Goal: Find specific page/section: Find specific page/section

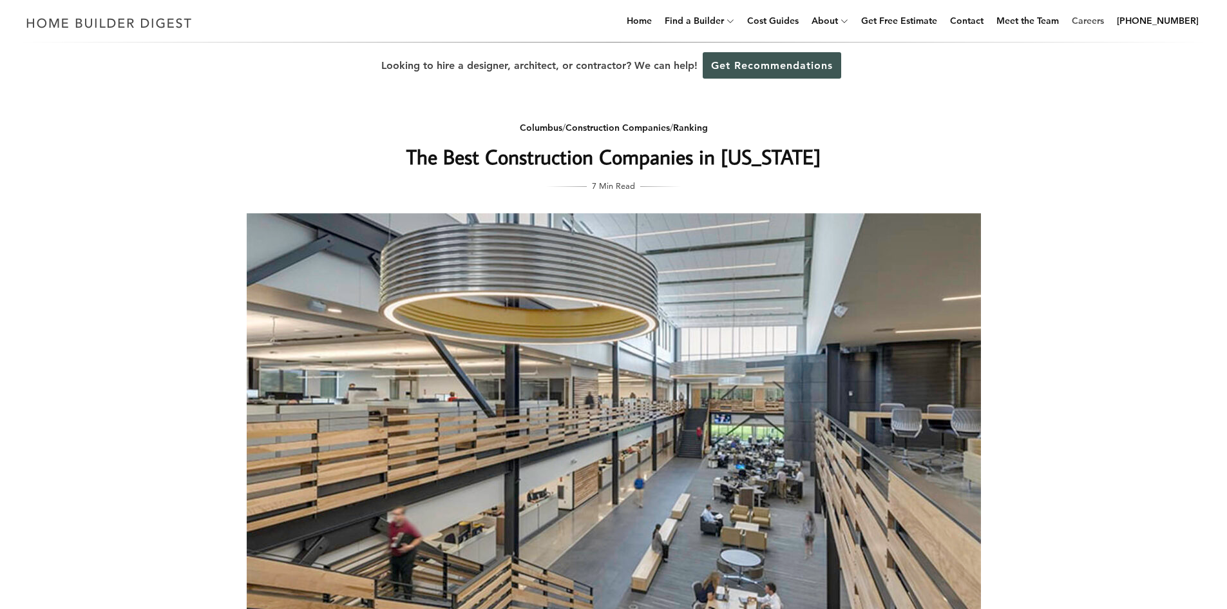
click at [1095, 24] on link "Careers" at bounding box center [1088, 20] width 43 height 41
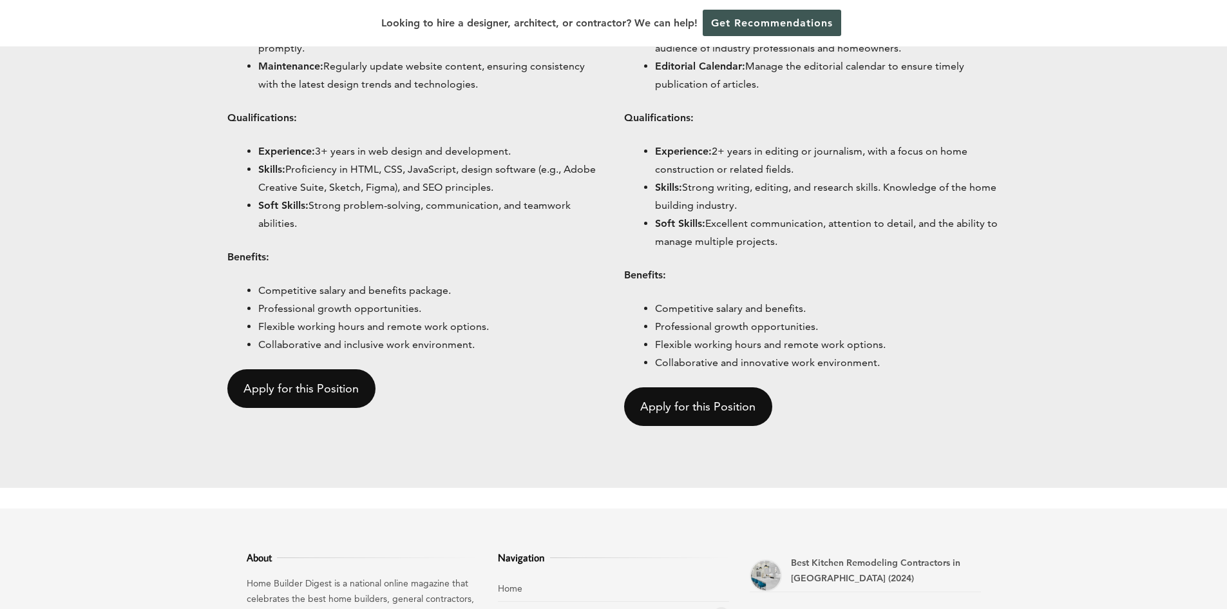
scroll to position [1023, 0]
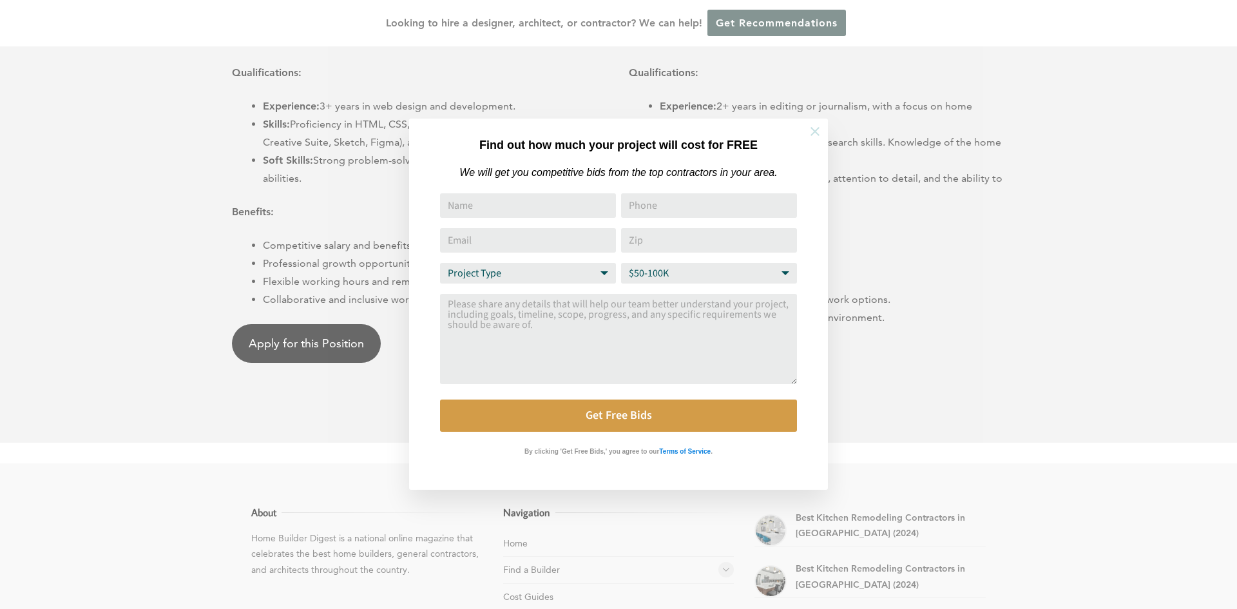
click at [814, 142] on button at bounding box center [815, 131] width 45 height 45
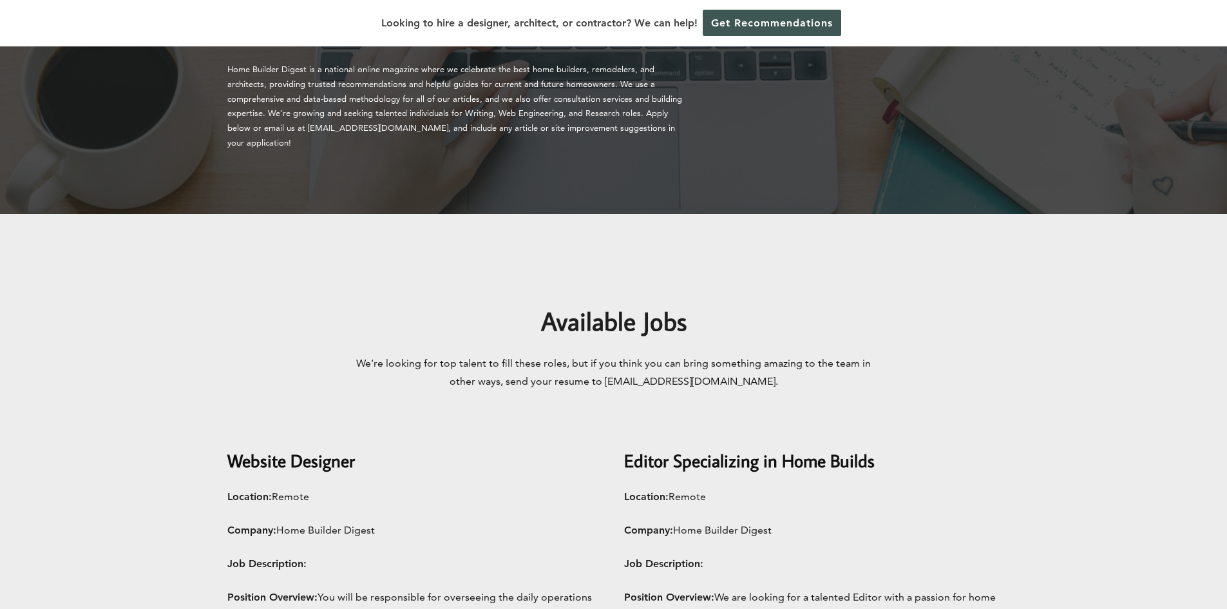
scroll to position [0, 0]
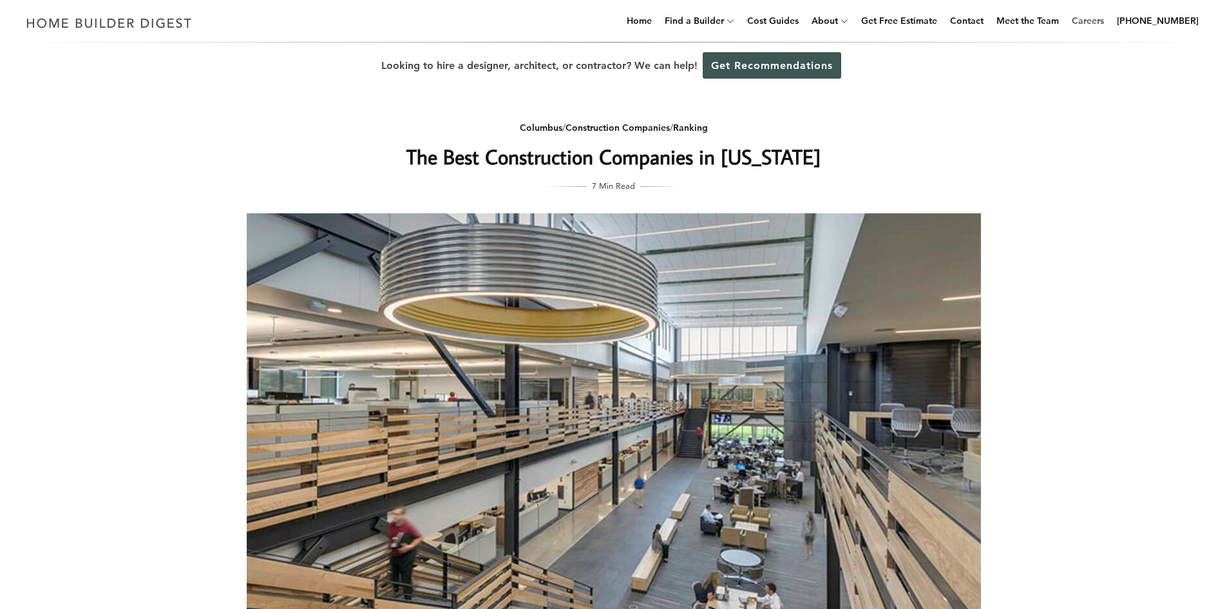
click at [1095, 15] on link "Careers" at bounding box center [1088, 20] width 43 height 41
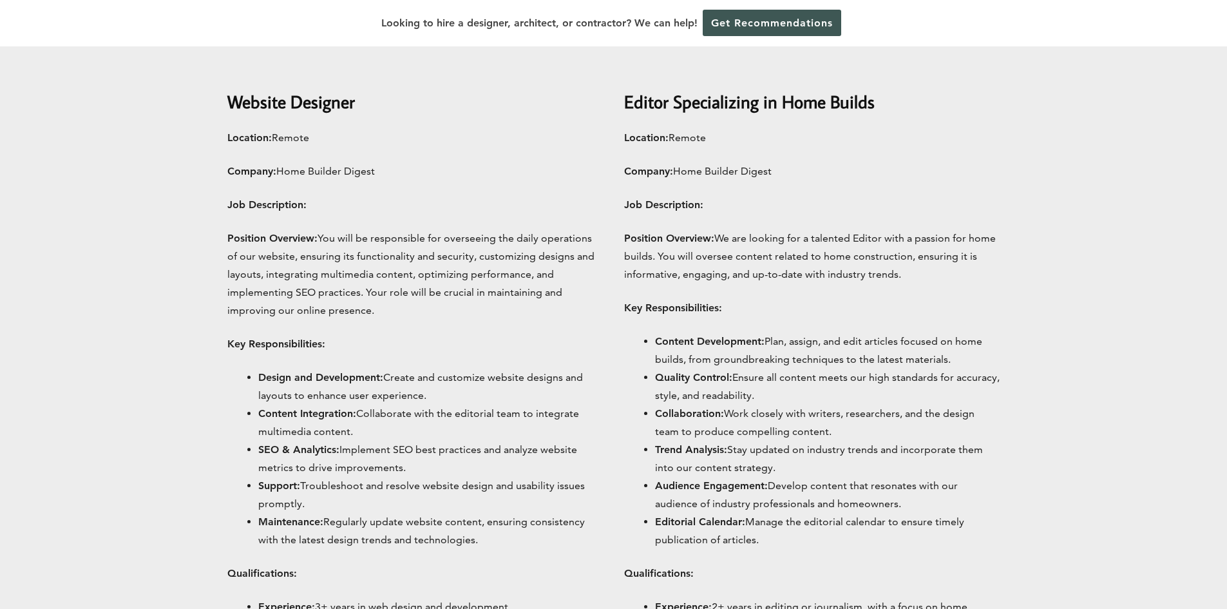
scroll to position [559, 0]
